Goal: Transaction & Acquisition: Purchase product/service

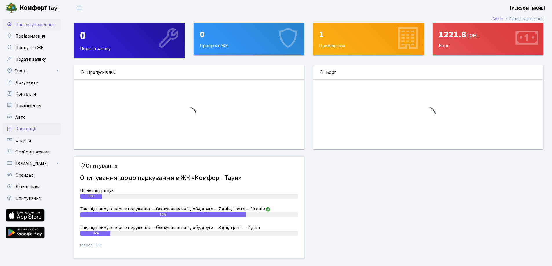
click at [27, 130] on span "Квитанції" at bounding box center [25, 129] width 21 height 6
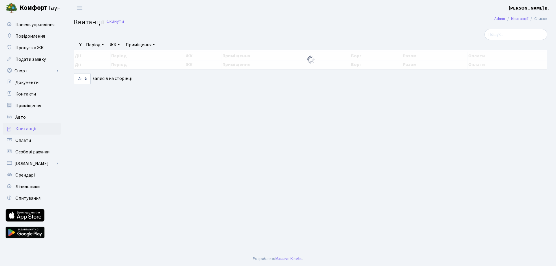
select select "25"
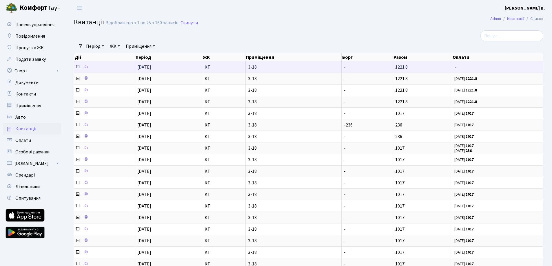
click at [77, 67] on icon at bounding box center [77, 67] width 5 height 5
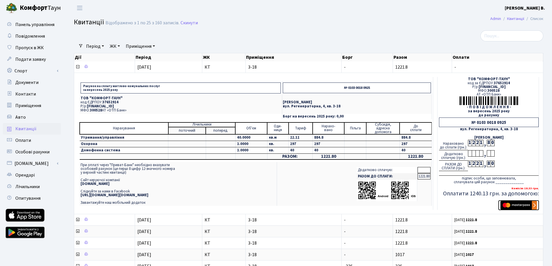
click at [519, 205] on img "submit" at bounding box center [518, 205] width 36 height 9
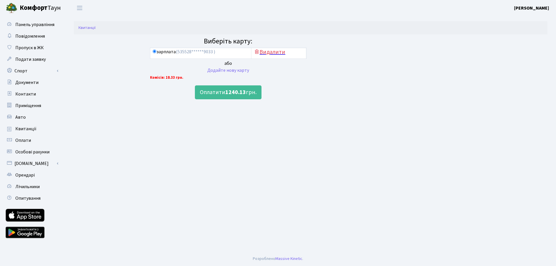
click at [269, 52] on h5 "Видалити" at bounding box center [279, 52] width 50 height 7
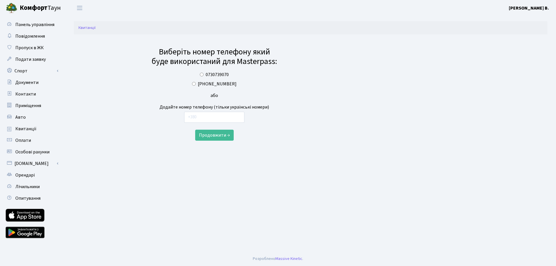
click at [195, 85] on input "+380 (73) 073-90-70" at bounding box center [194, 84] width 4 height 4
radio input "true"
click at [218, 134] on button "Продовжити →" at bounding box center [214, 135] width 39 height 11
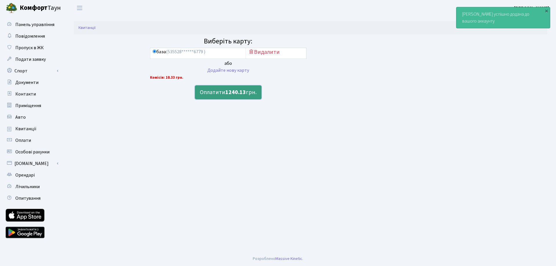
click at [223, 94] on button "Оплатити 1240.13 грн." at bounding box center [228, 92] width 67 height 14
